Goal: Navigation & Orientation: Find specific page/section

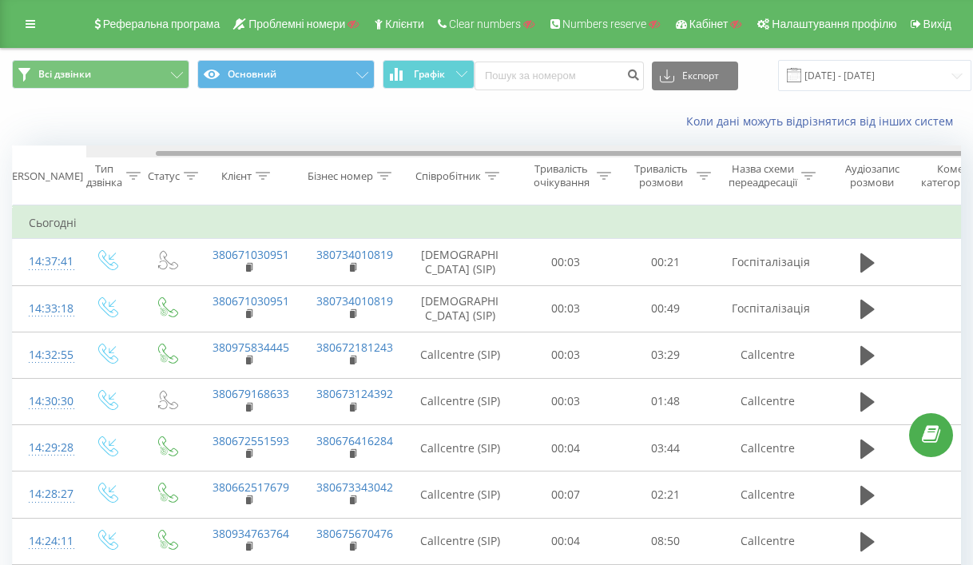
scroll to position [0, 74]
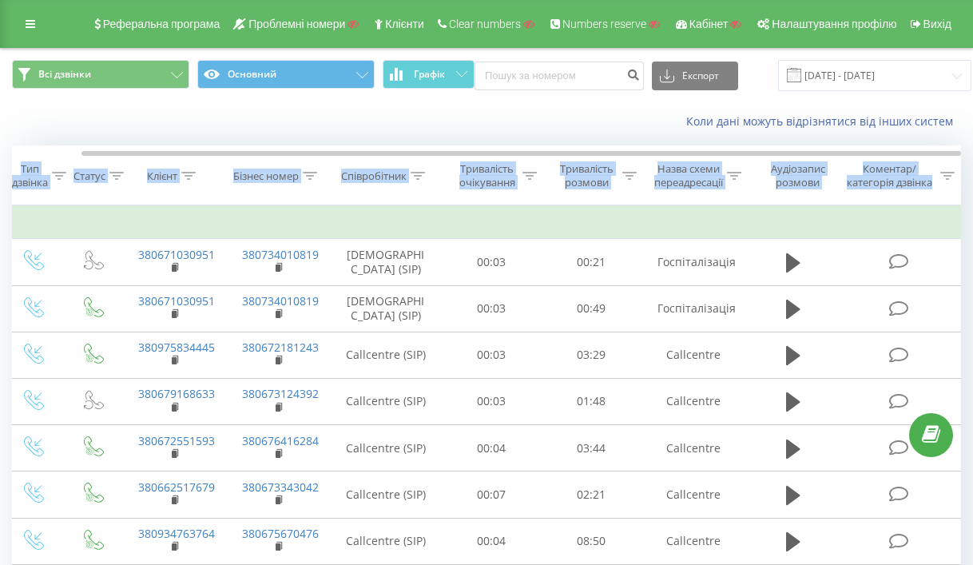
drag, startPoint x: 728, startPoint y: 156, endPoint x: 979, endPoint y: 151, distance: 250.8
click at [973, 151] on html "medcenter.lviv.ua Проекти Пошук Дашборд Центр звернень Журнал дзвінків Журнал п…" at bounding box center [486, 282] width 973 height 565
click at [332, 70] on button "Основний" at bounding box center [285, 74] width 177 height 29
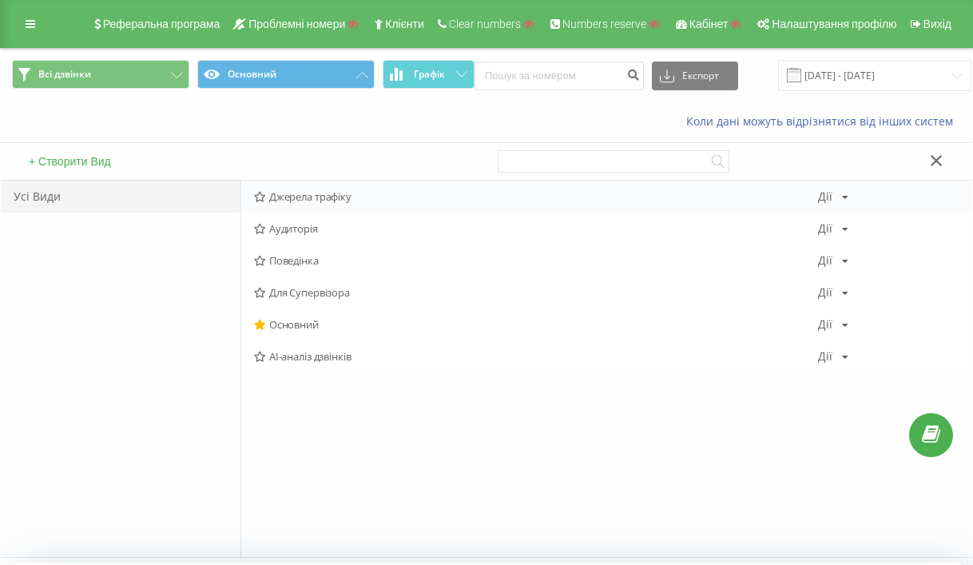
click at [314, 195] on span "Джерела трафіку" at bounding box center [536, 196] width 564 height 11
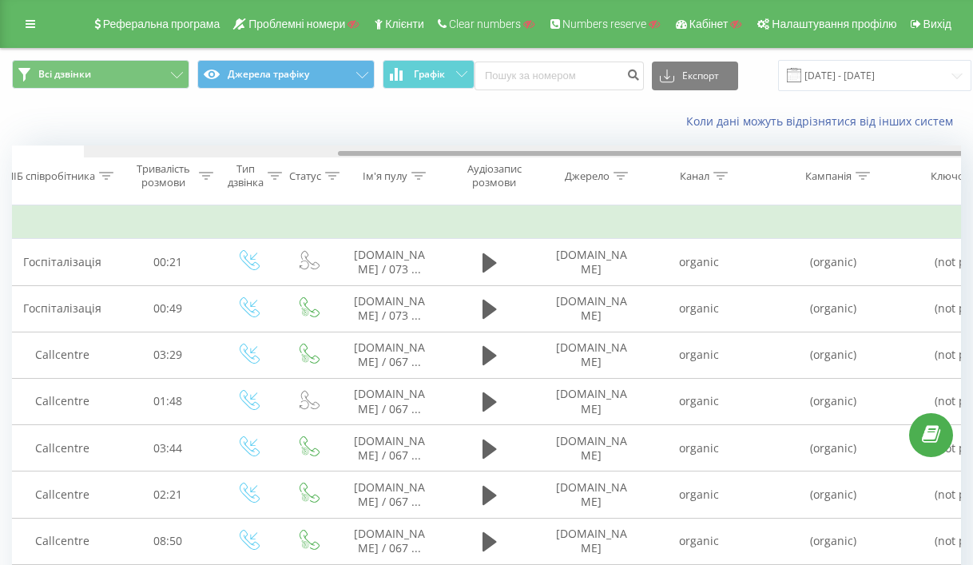
scroll to position [0, 346]
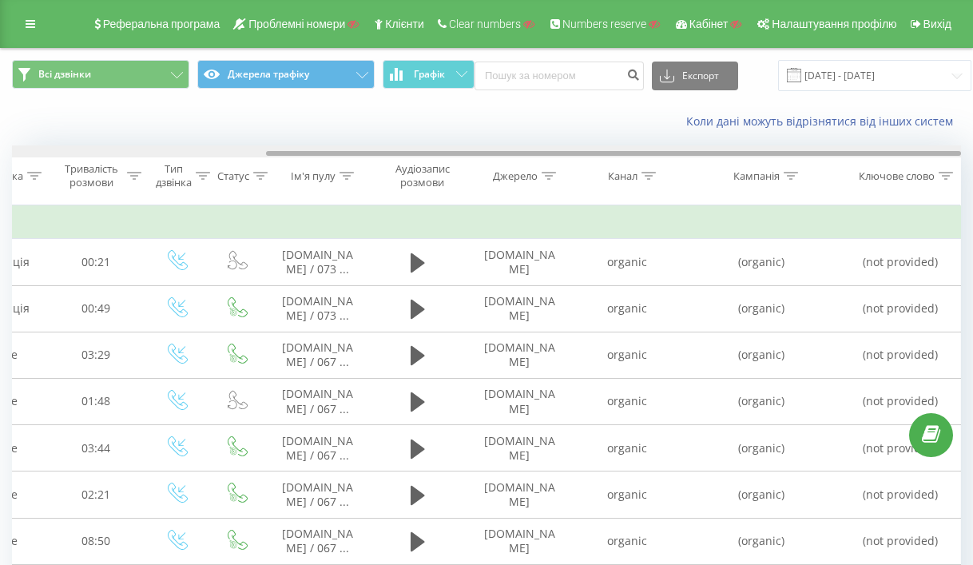
drag, startPoint x: 681, startPoint y: 154, endPoint x: 1034, endPoint y: 144, distance: 353.2
click at [973, 144] on html "medcenter.lviv.ua Проекти Пошук Дашборд Центр звернень Журнал дзвінків Журнал п…" at bounding box center [486, 282] width 973 height 565
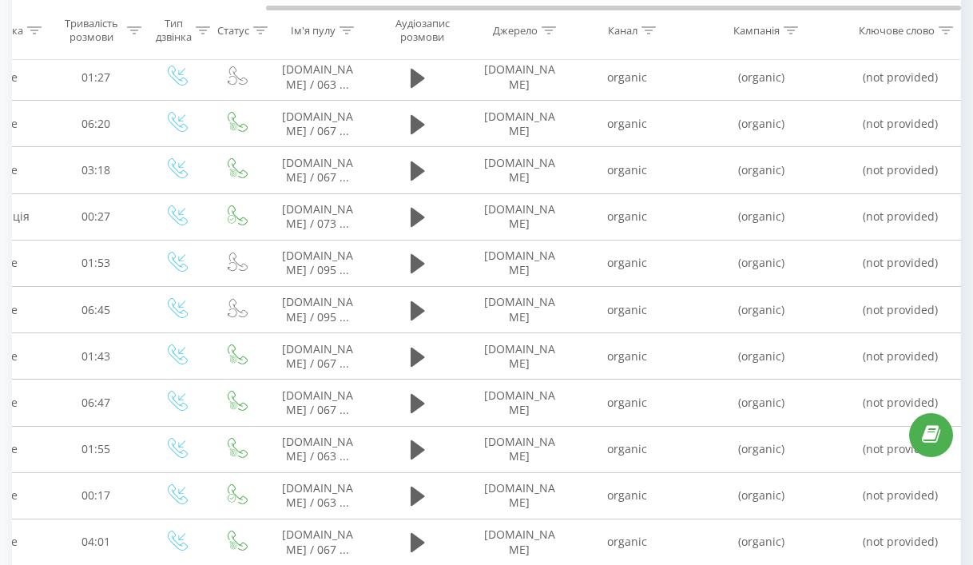
scroll to position [896, 0]
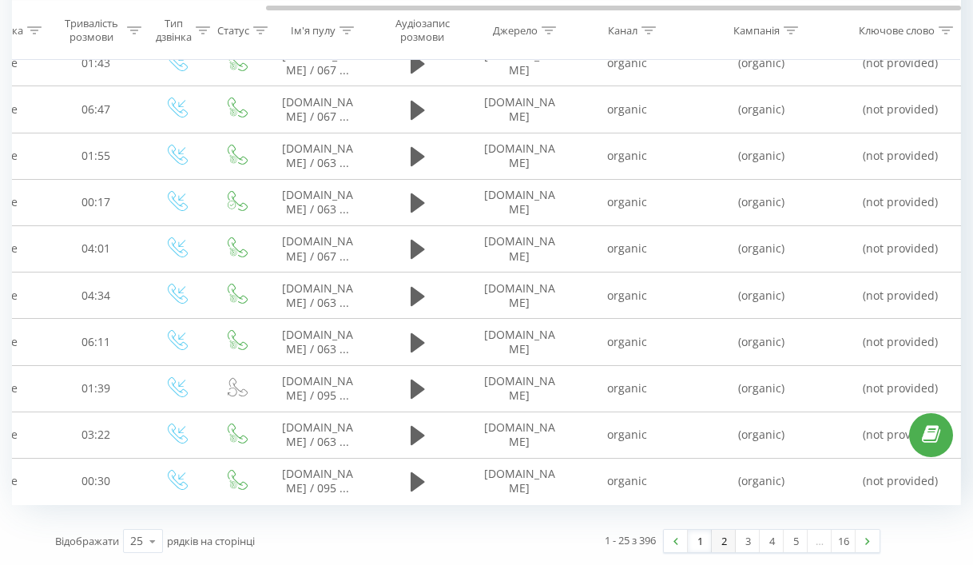
click at [724, 545] on link "2" at bounding box center [724, 541] width 24 height 22
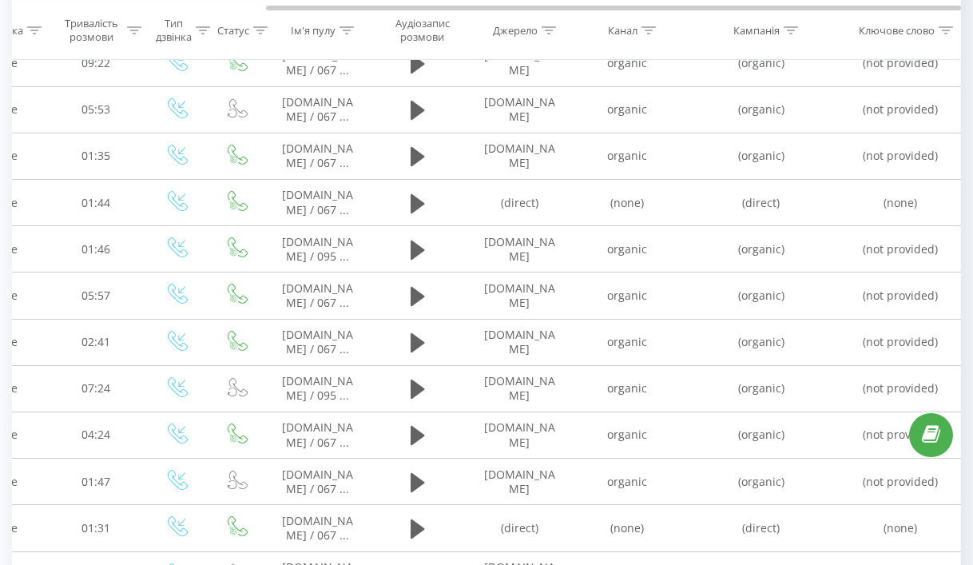
scroll to position [896, 0]
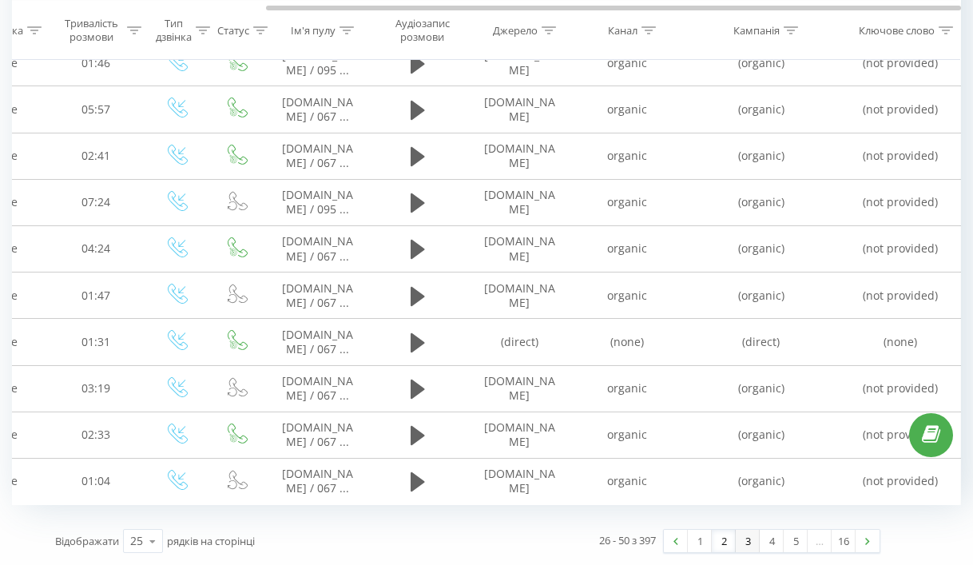
click at [747, 545] on link "3" at bounding box center [748, 541] width 24 height 22
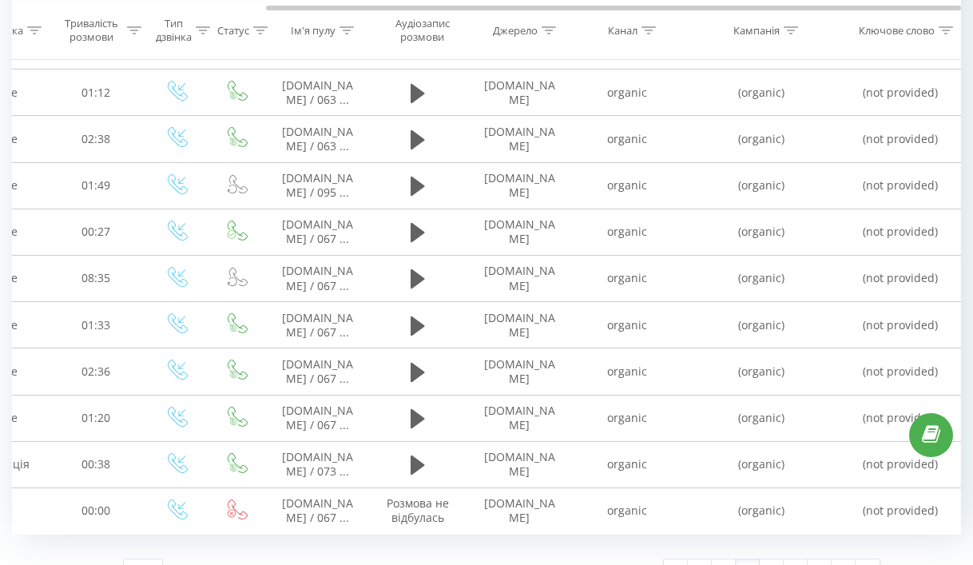
scroll to position [896, 0]
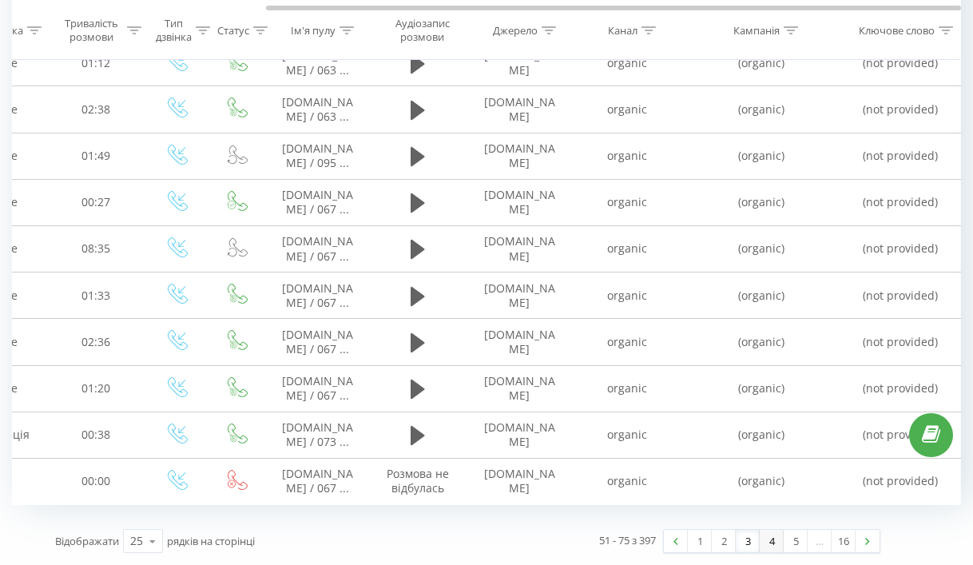
click at [775, 539] on link "4" at bounding box center [772, 541] width 24 height 22
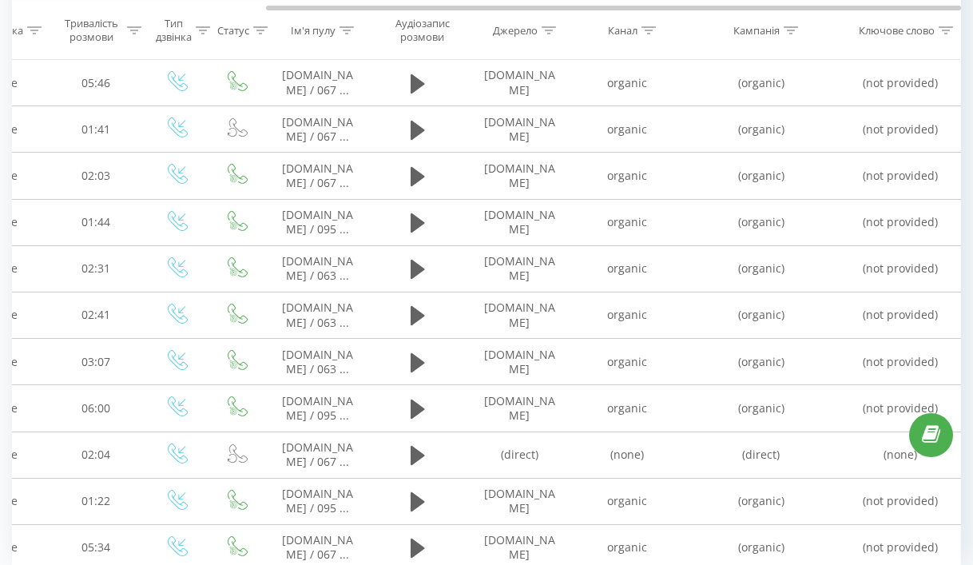
scroll to position [896, 0]
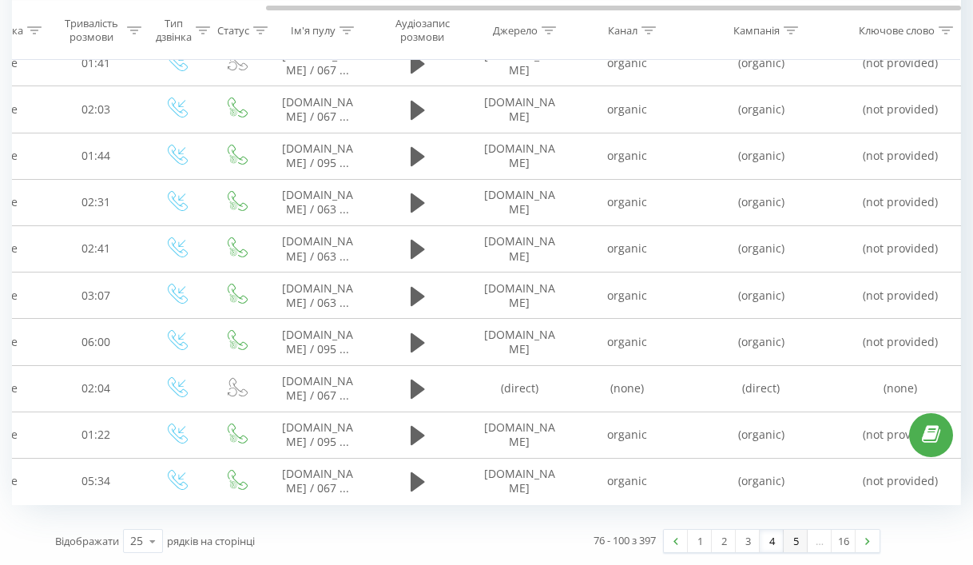
click at [799, 545] on link "5" at bounding box center [795, 541] width 24 height 22
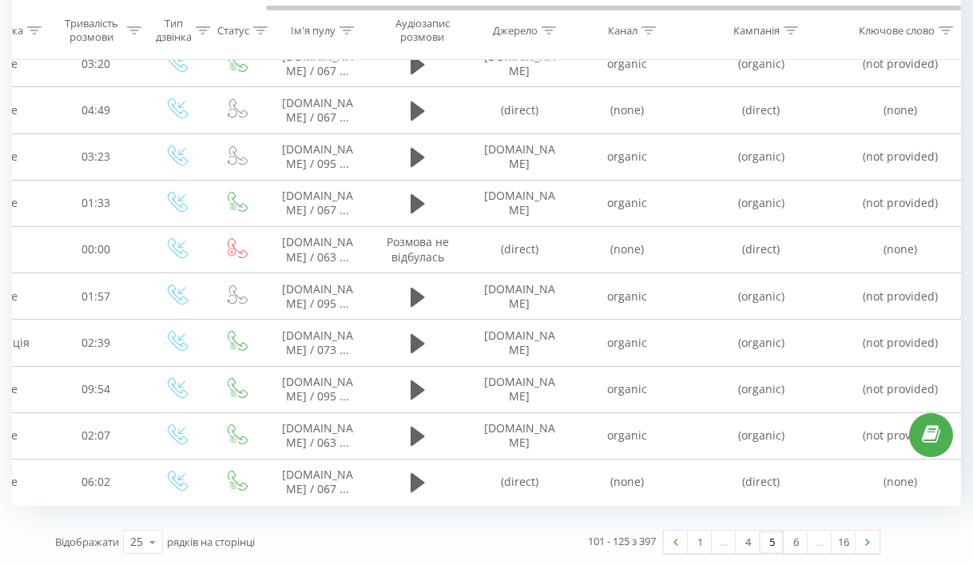
scroll to position [896, 0]
click at [793, 545] on link "6" at bounding box center [795, 541] width 24 height 22
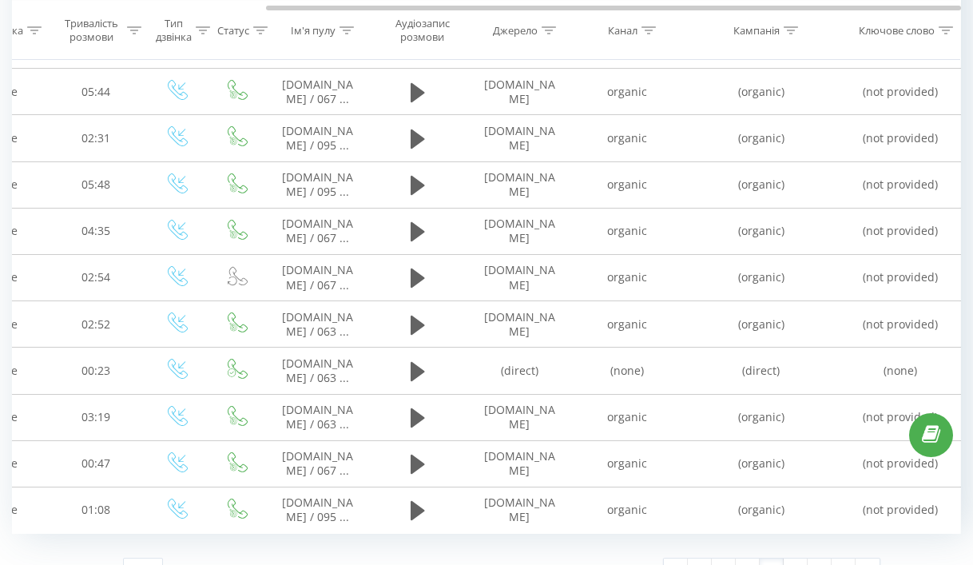
scroll to position [896, 0]
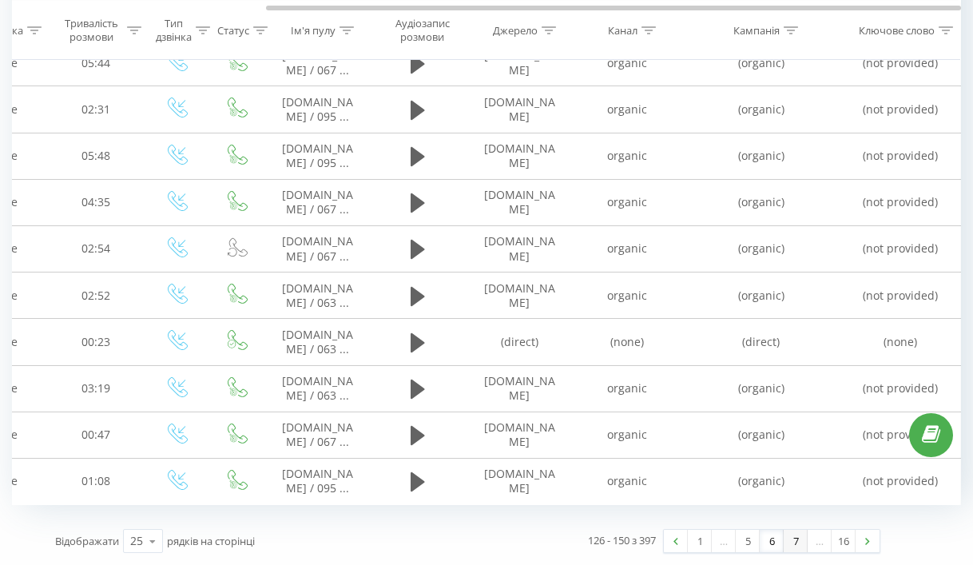
click at [789, 545] on link "7" at bounding box center [795, 541] width 24 height 22
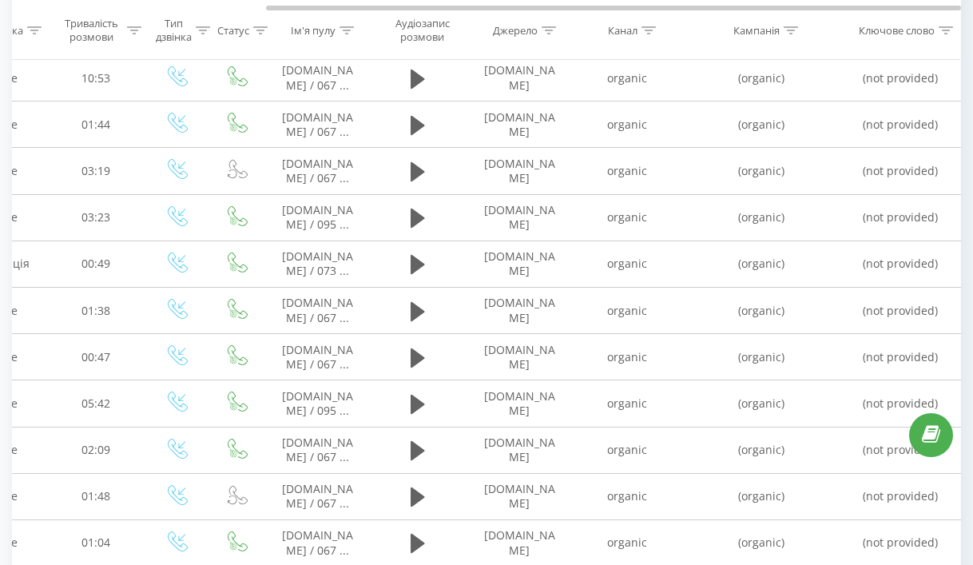
scroll to position [896, 0]
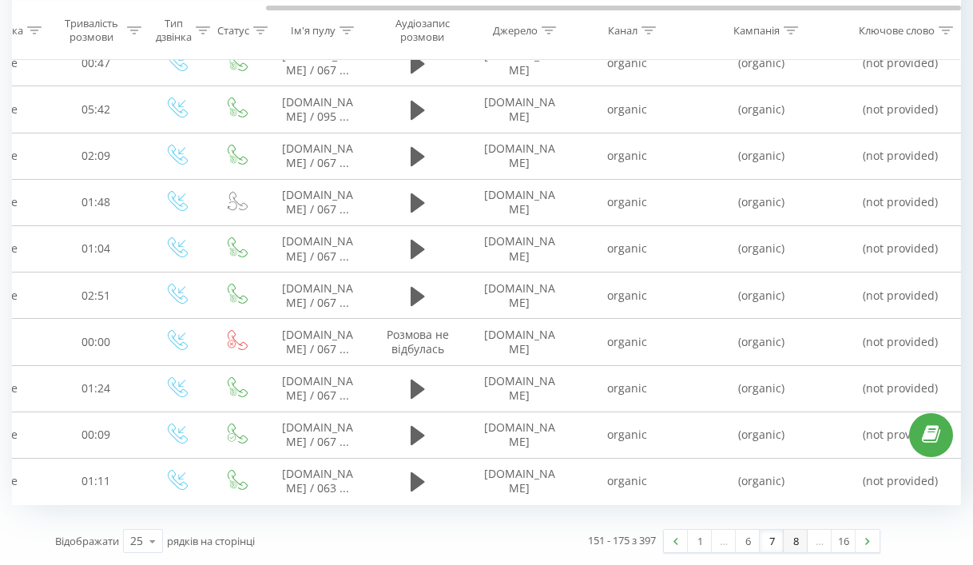
click at [797, 542] on link "8" at bounding box center [795, 541] width 24 height 22
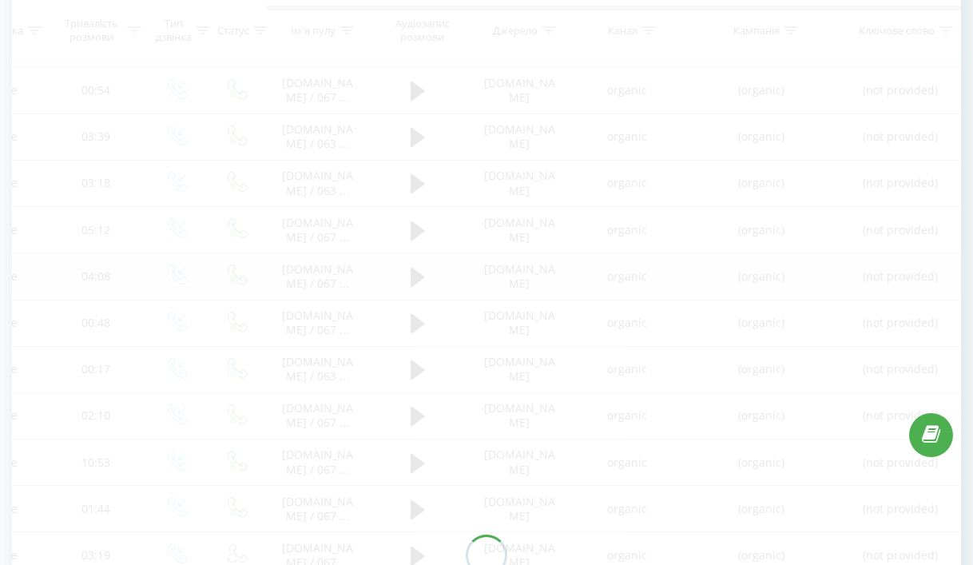
scroll to position [105, 0]
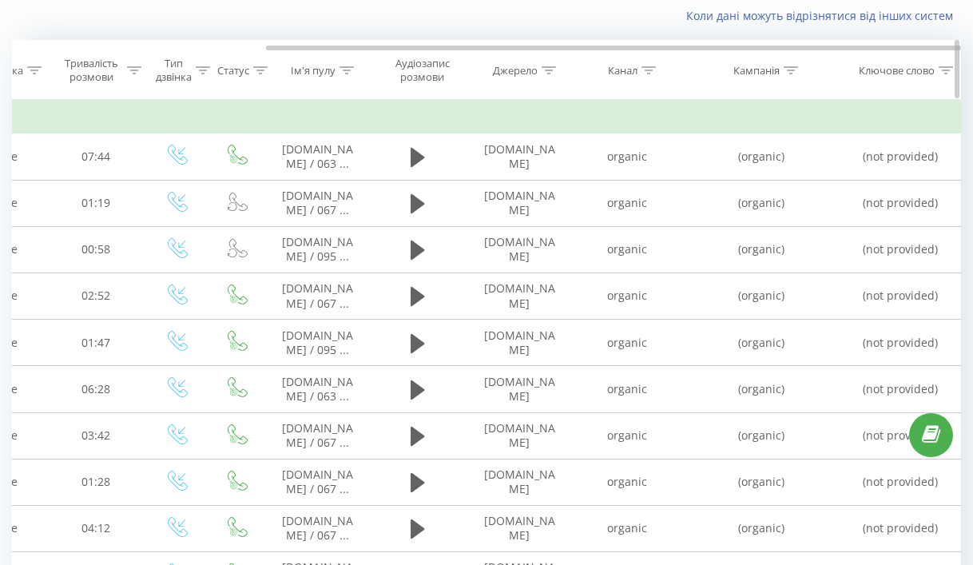
click at [647, 67] on icon at bounding box center [648, 70] width 14 height 8
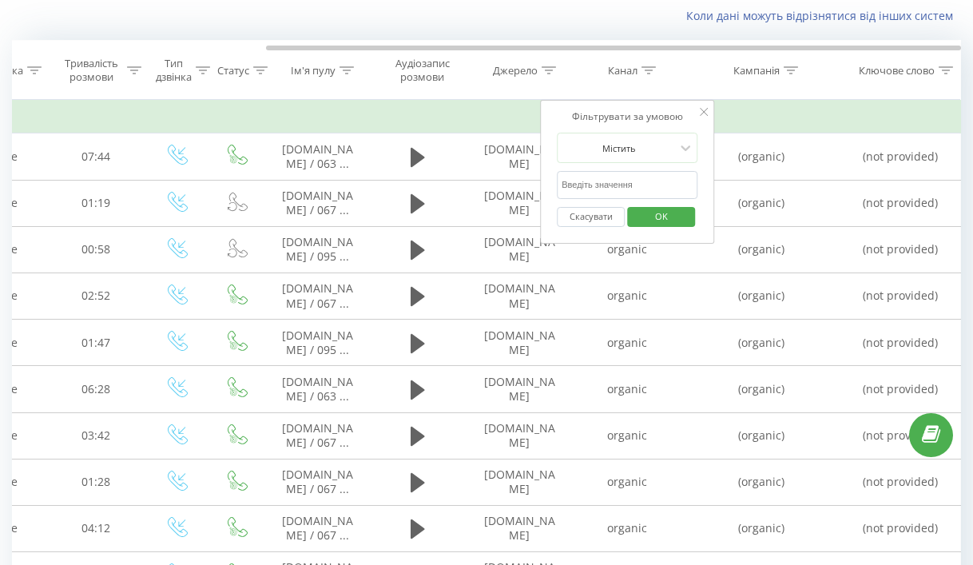
click at [650, 187] on input "text" at bounding box center [627, 185] width 141 height 28
click at [768, 96] on th "Кампанія" at bounding box center [761, 70] width 160 height 59
click at [706, 116] on div at bounding box center [704, 113] width 8 height 16
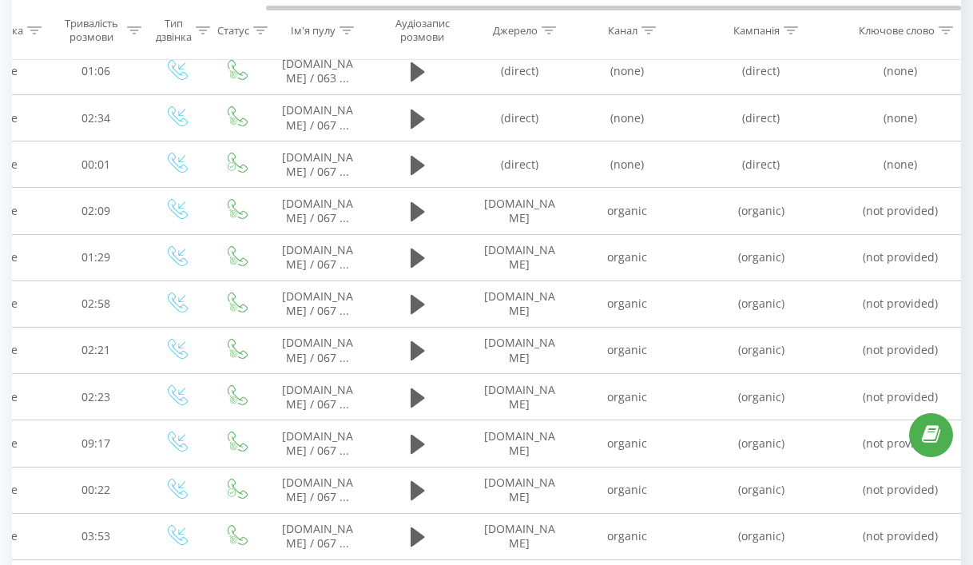
scroll to position [896, 0]
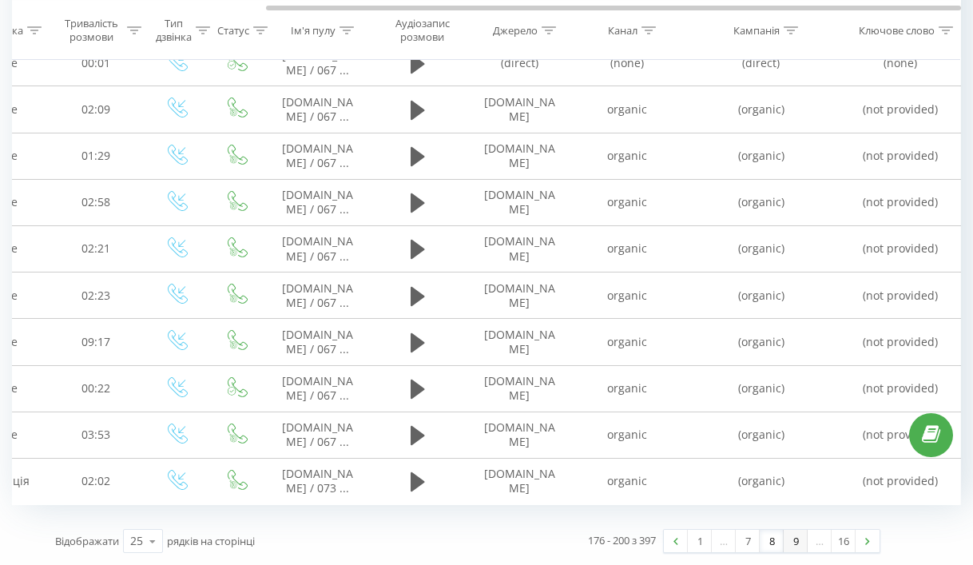
click at [799, 543] on link "9" at bounding box center [795, 541] width 24 height 22
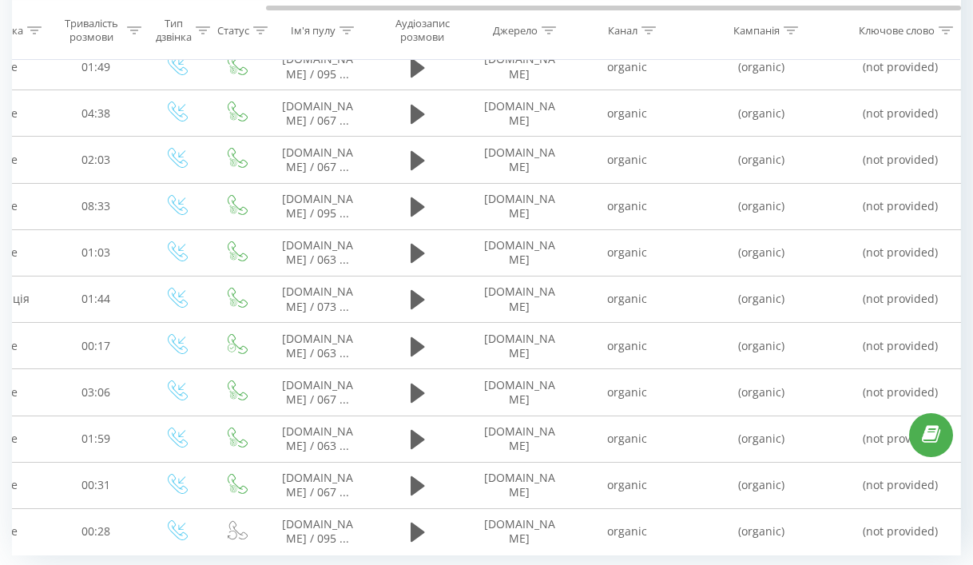
scroll to position [896, 0]
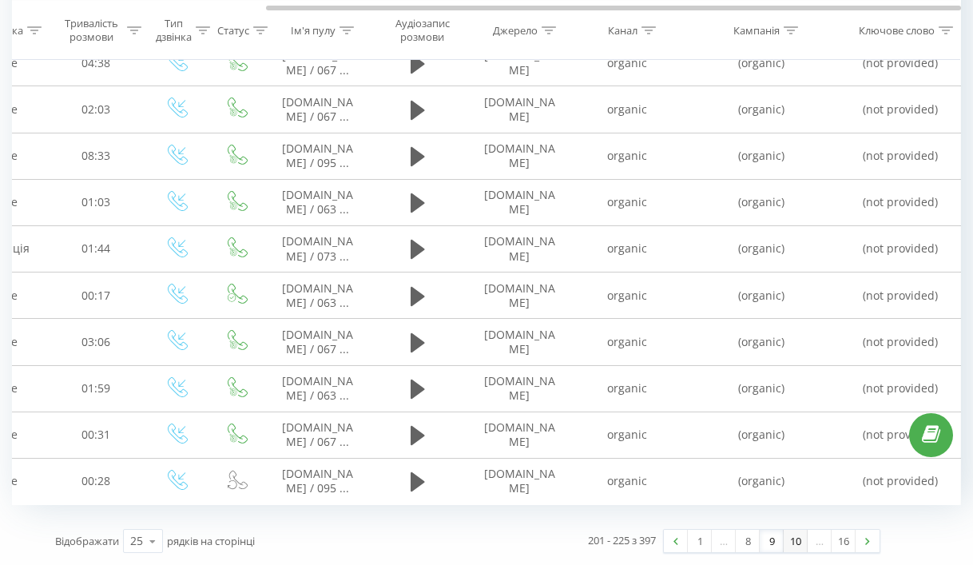
click at [803, 541] on link "10" at bounding box center [795, 541] width 24 height 22
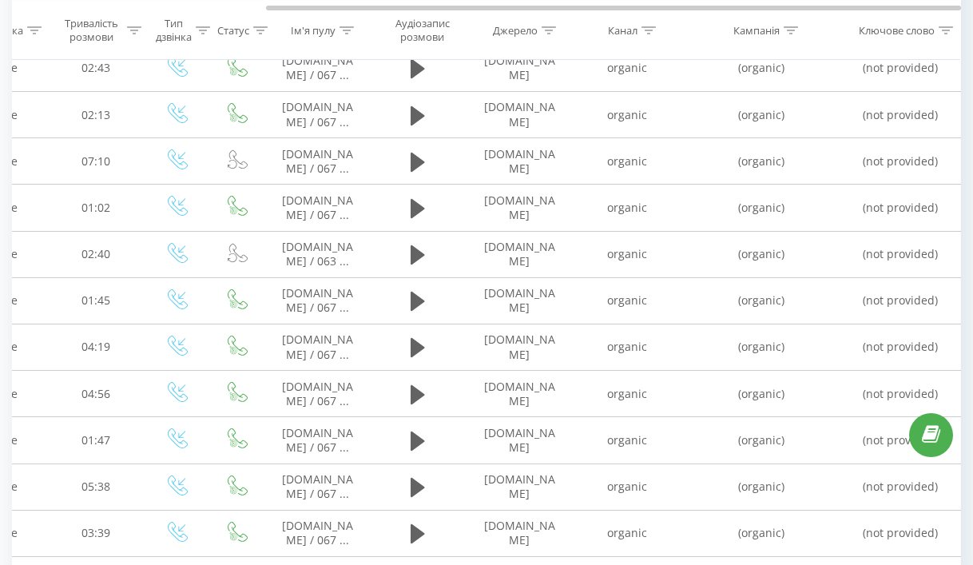
scroll to position [896, 0]
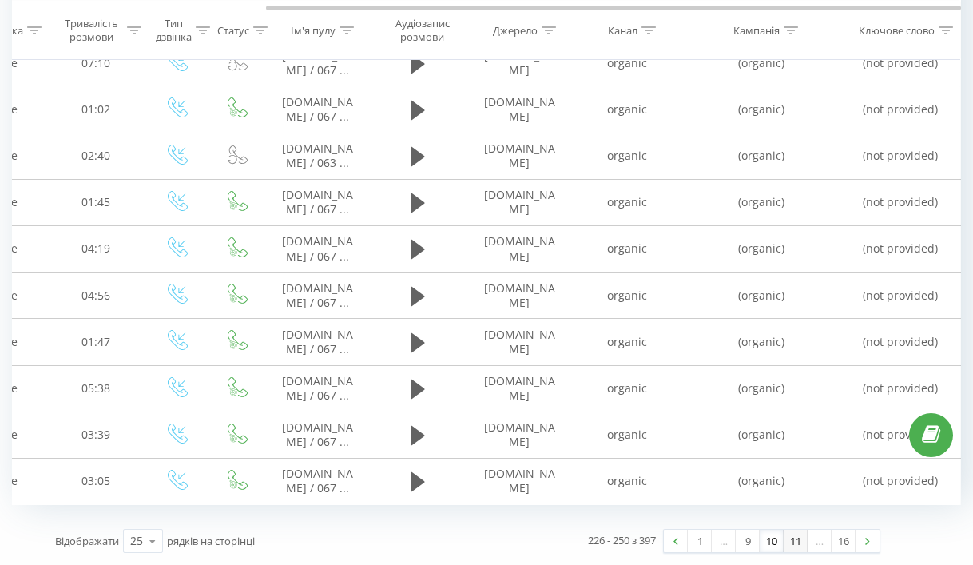
click at [799, 541] on link "11" at bounding box center [795, 541] width 24 height 22
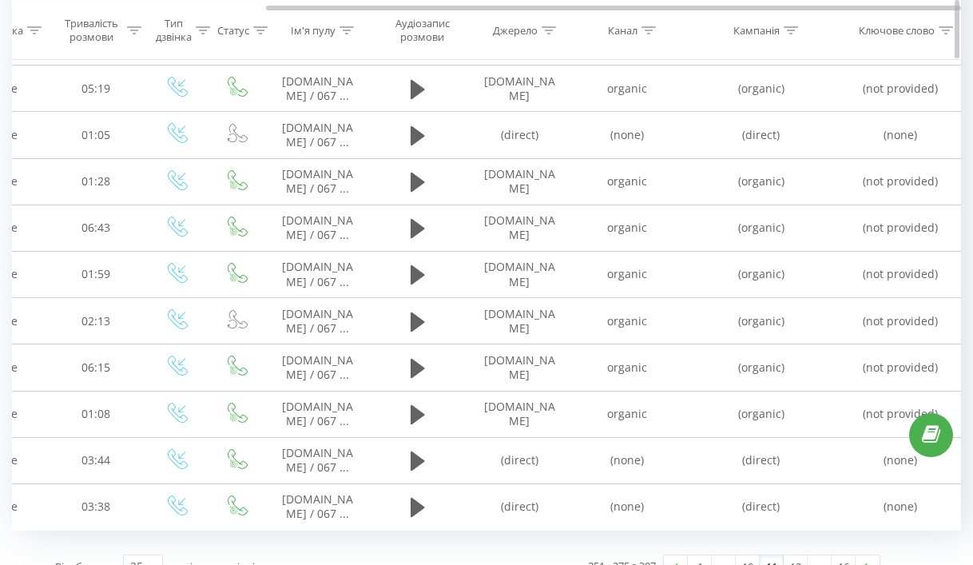
scroll to position [896, 0]
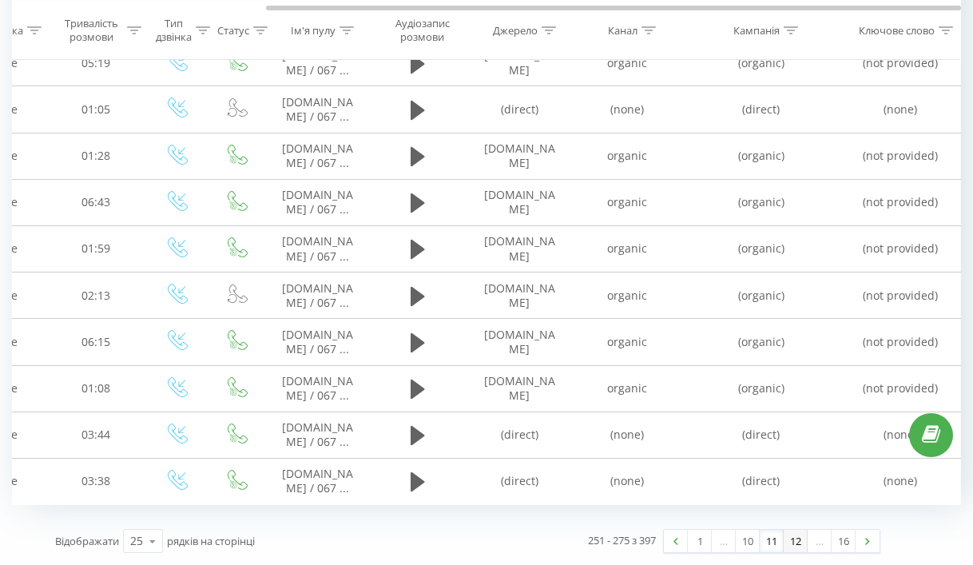
click at [796, 544] on link "12" at bounding box center [795, 541] width 24 height 22
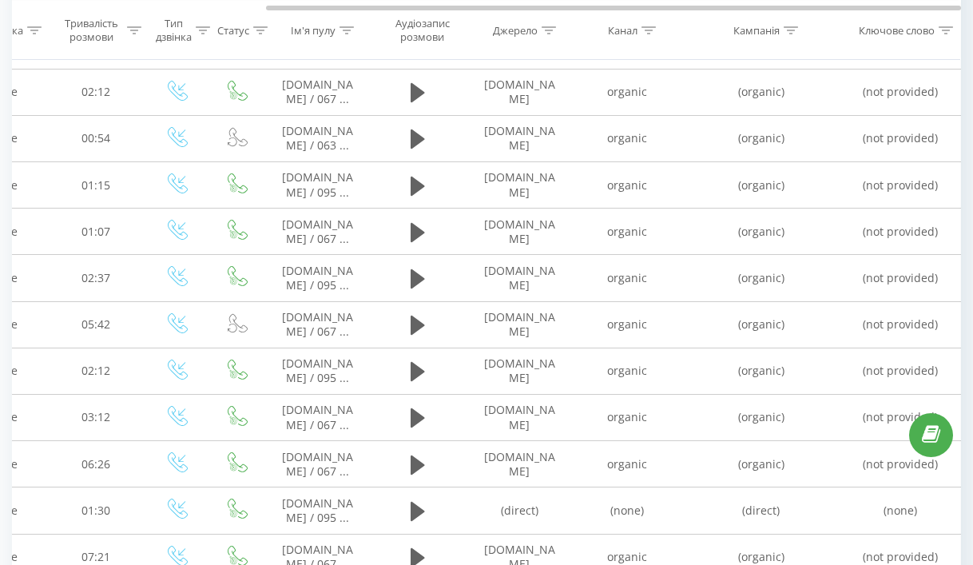
scroll to position [928, 0]
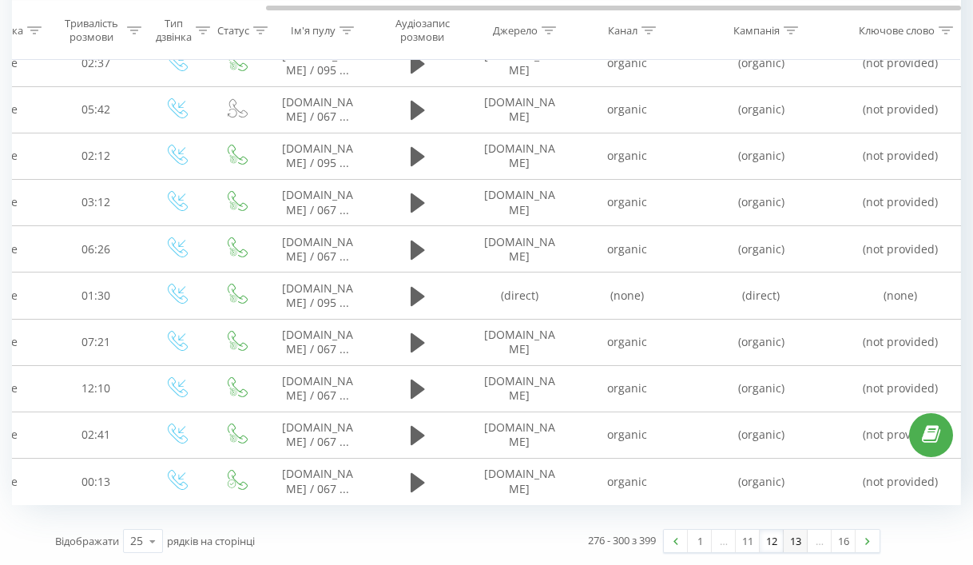
click at [795, 539] on link "13" at bounding box center [795, 541] width 24 height 22
click at [799, 543] on link "14" at bounding box center [795, 541] width 24 height 22
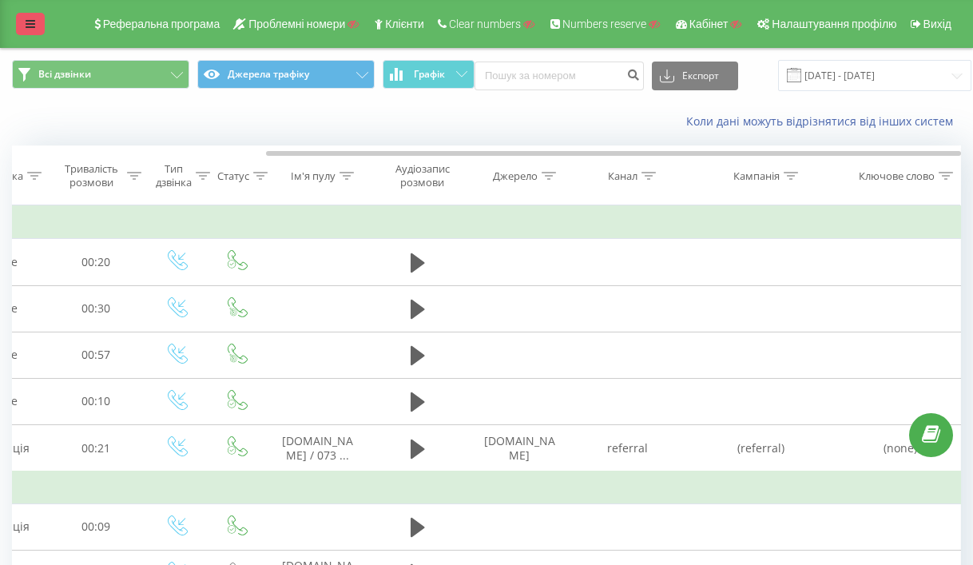
click at [26, 16] on link at bounding box center [30, 24] width 29 height 22
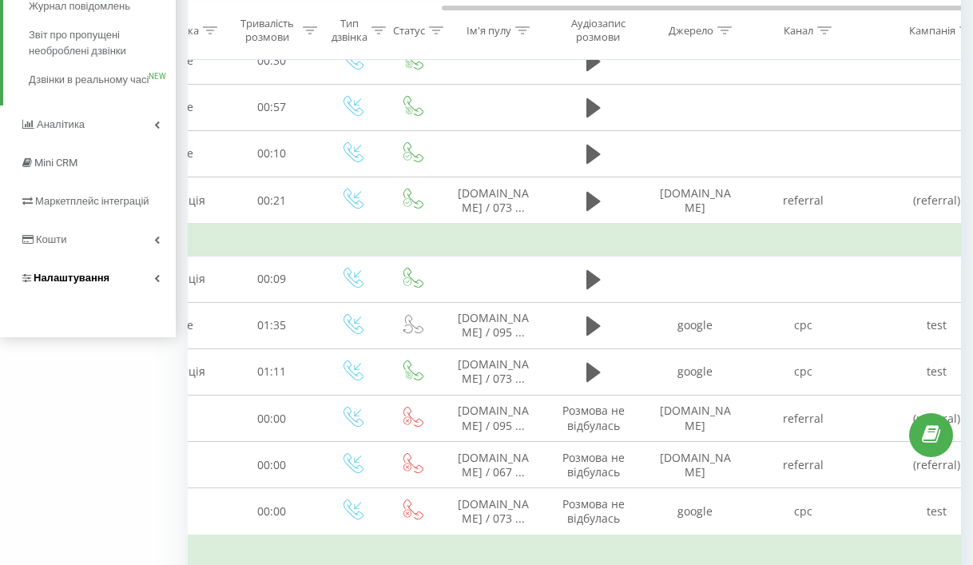
scroll to position [252, 0]
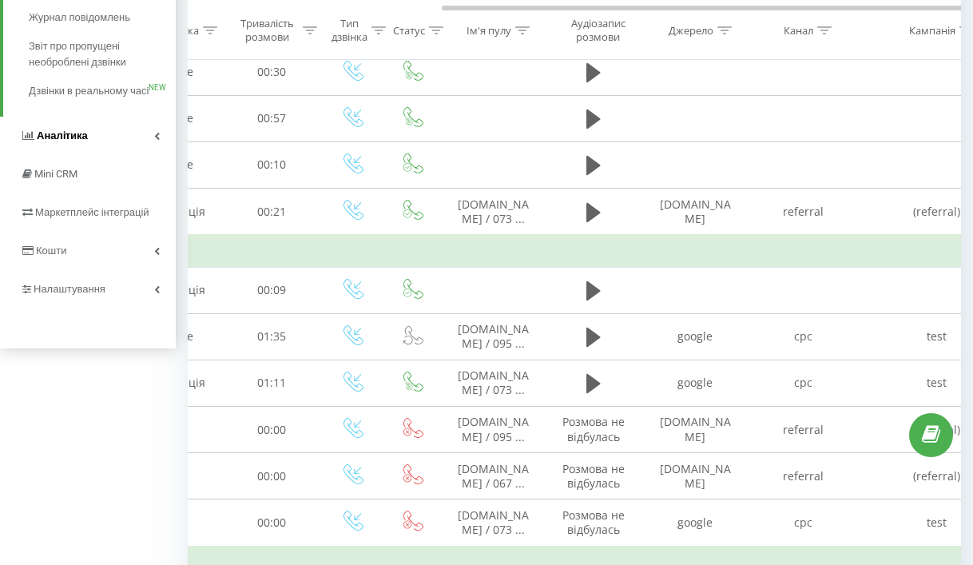
click at [156, 140] on icon at bounding box center [157, 136] width 6 height 8
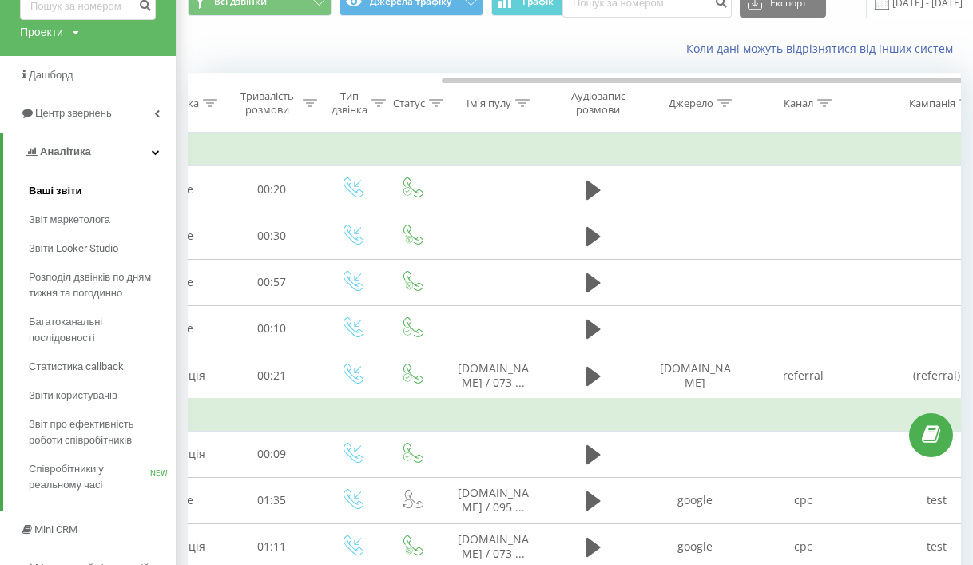
click at [32, 188] on span "Ваші звіти" at bounding box center [56, 191] width 54 height 16
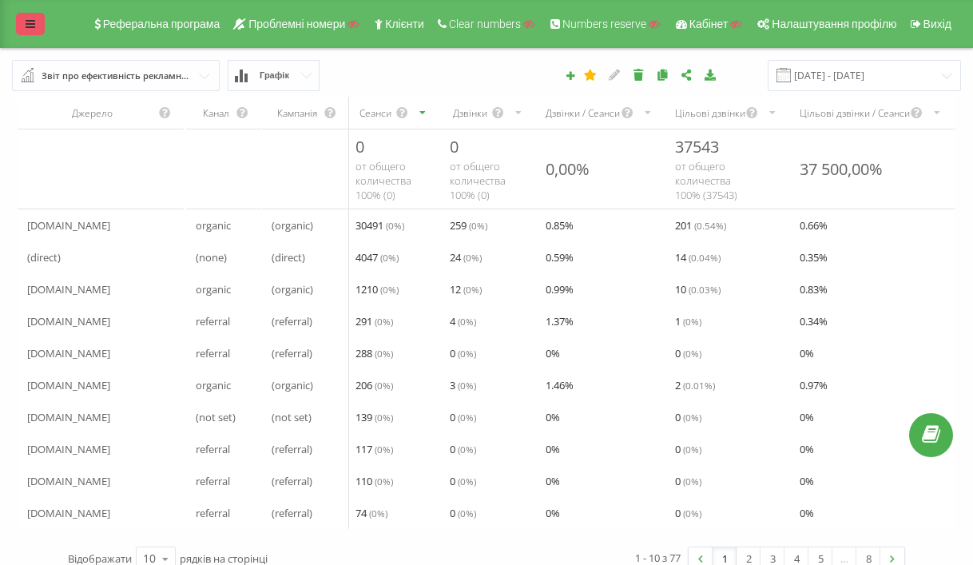
click at [30, 27] on icon at bounding box center [31, 23] width 10 height 11
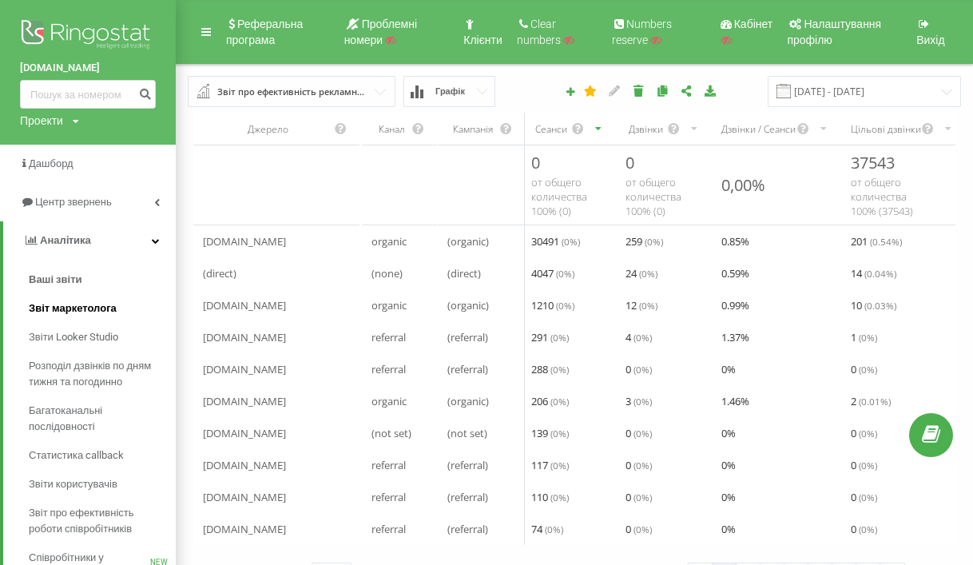
click at [107, 308] on span "Звіт маркетолога" at bounding box center [73, 308] width 88 height 16
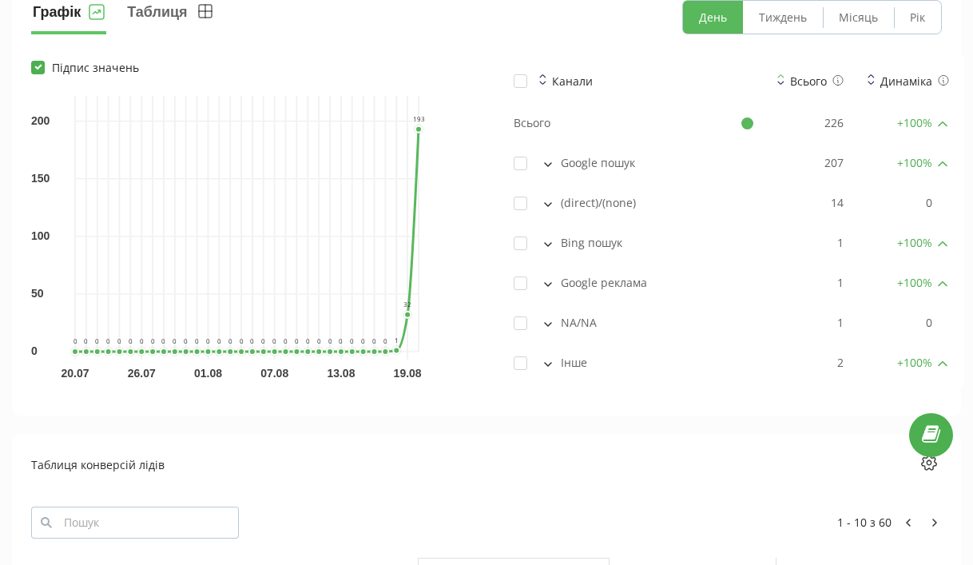
scroll to position [1227, 0]
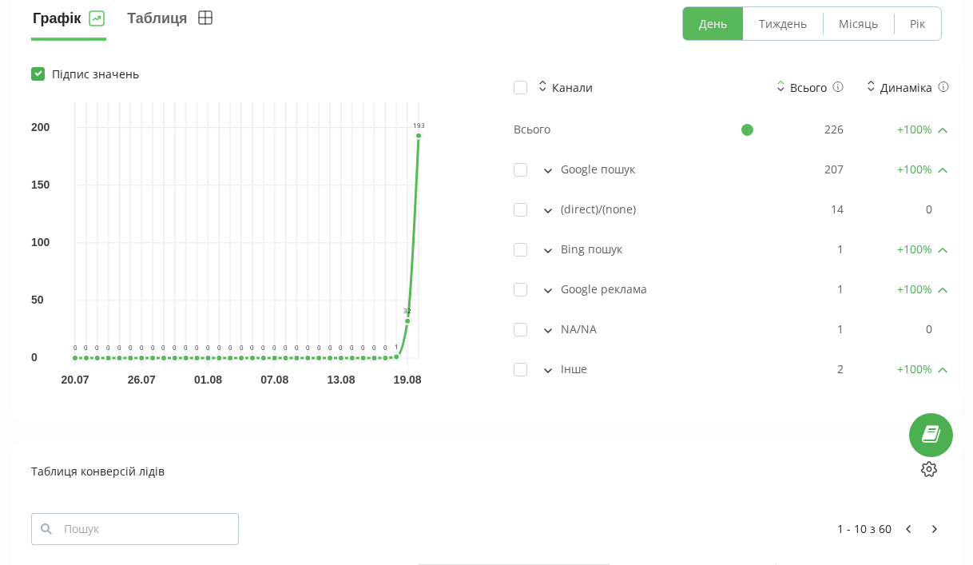
click at [550, 173] on button at bounding box center [548, 169] width 18 height 14
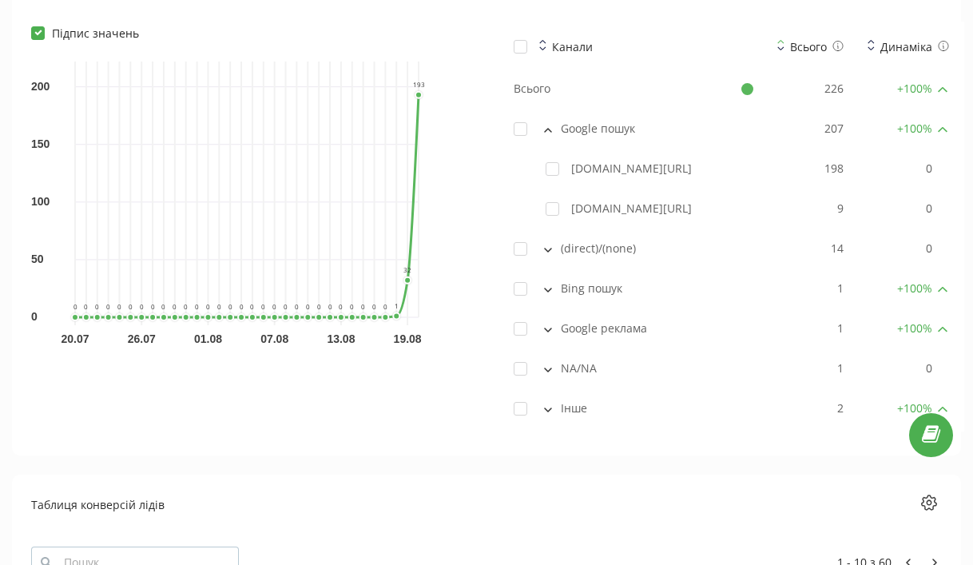
scroll to position [1287, 0]
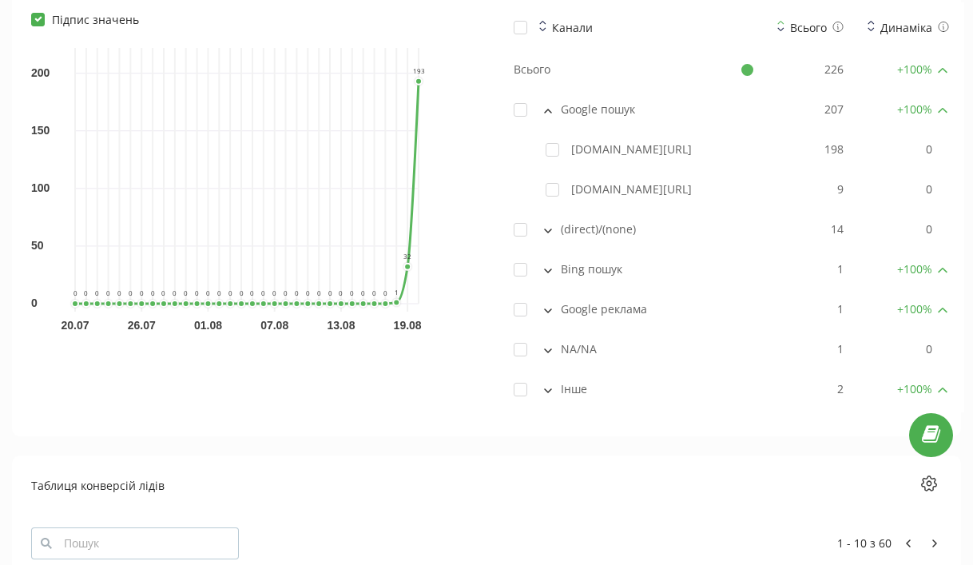
click at [545, 231] on icon at bounding box center [548, 230] width 8 height 5
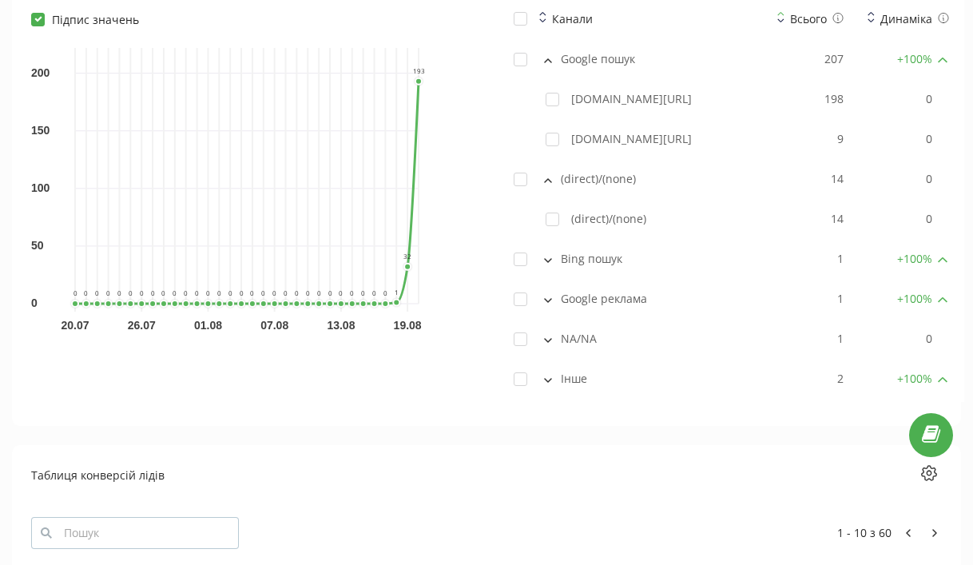
scroll to position [1378, 0]
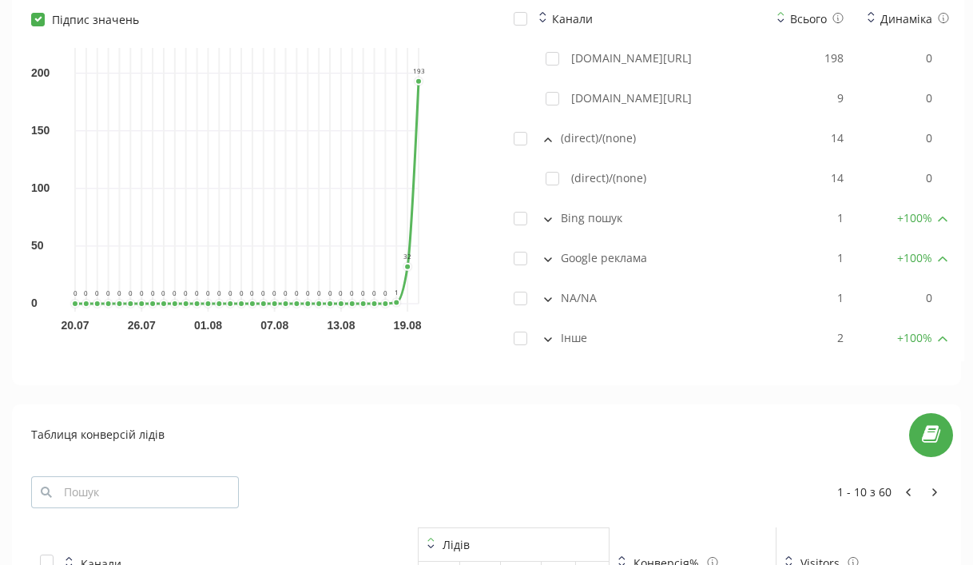
click at [543, 215] on button at bounding box center [548, 218] width 18 height 14
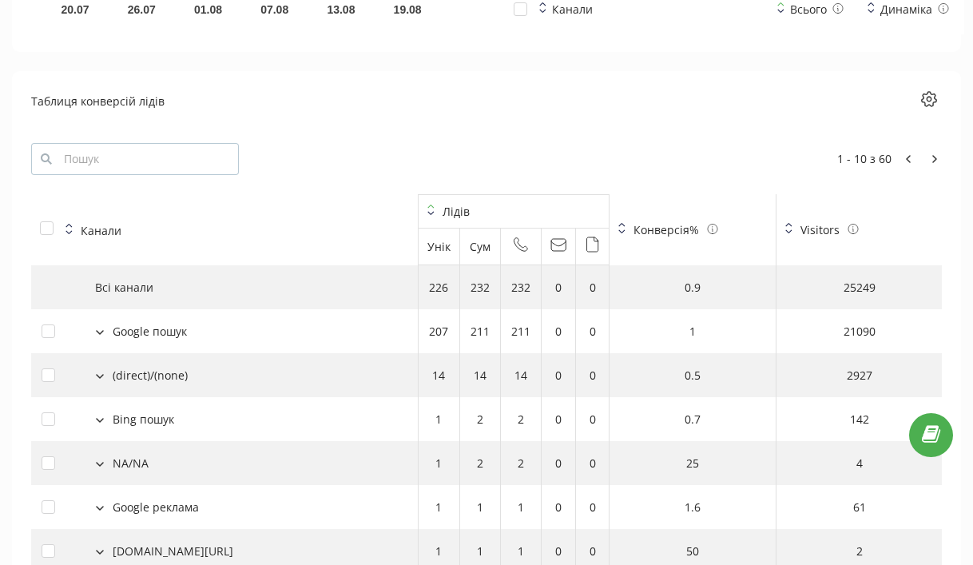
scroll to position [1810, 0]
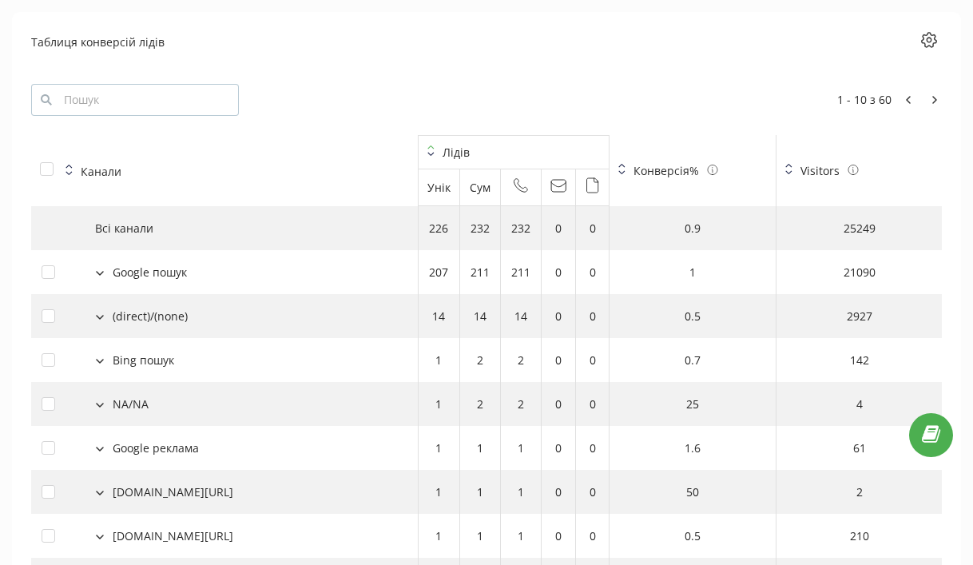
click at [101, 273] on icon at bounding box center [100, 273] width 6 height 3
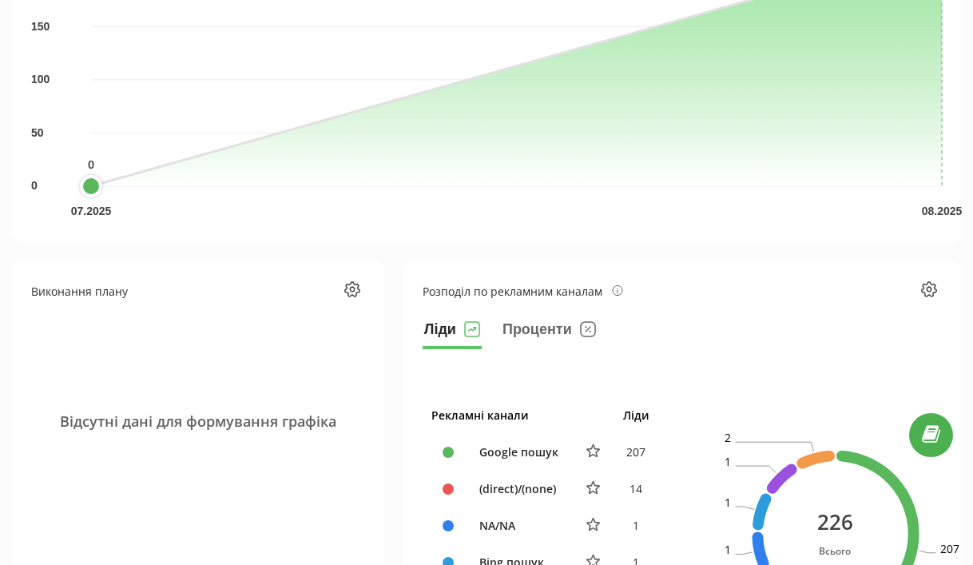
scroll to position [0, 0]
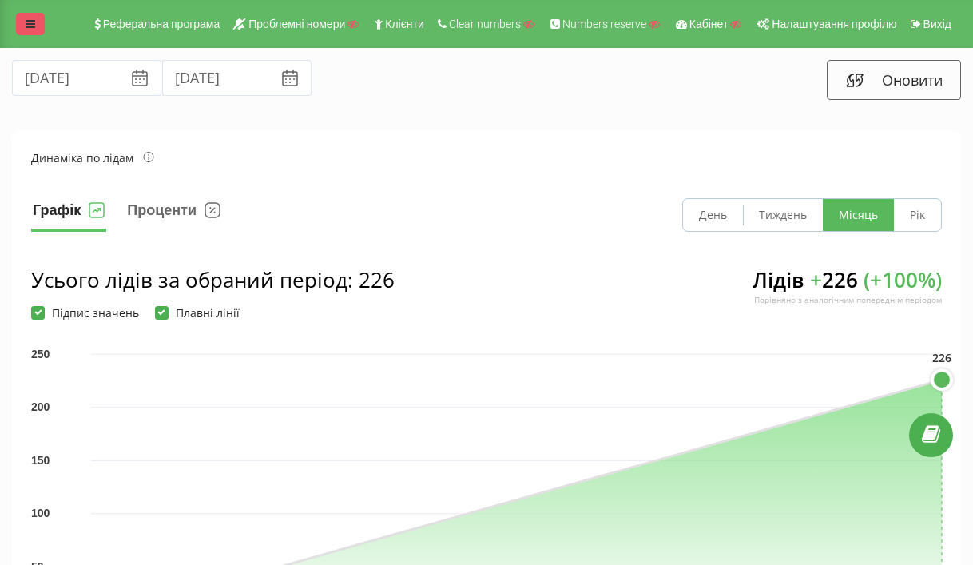
click at [16, 26] on link at bounding box center [30, 24] width 29 height 22
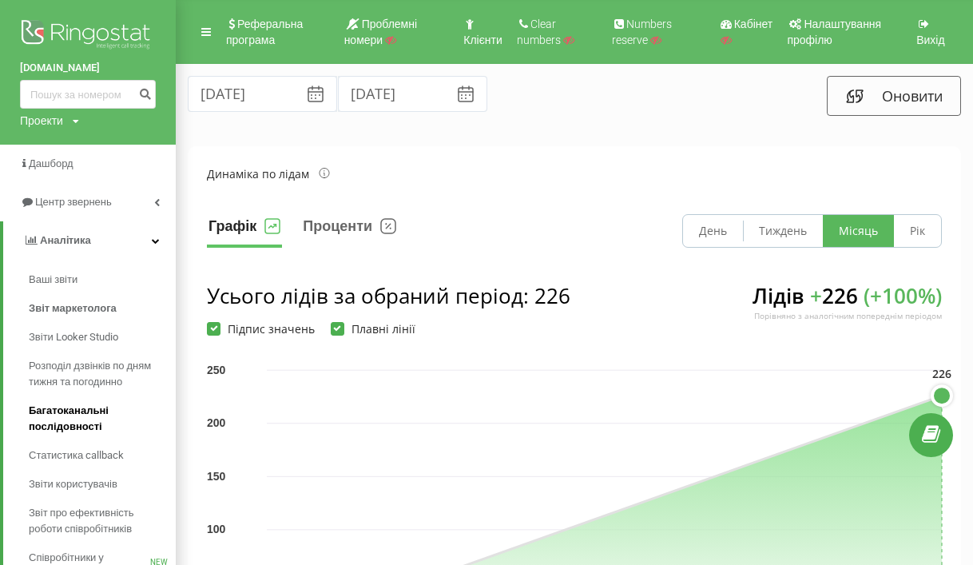
click at [85, 415] on span "Багатоканальні послідовності" at bounding box center [98, 419] width 139 height 32
